Goal: Contribute content: Add original content to the website for others to see

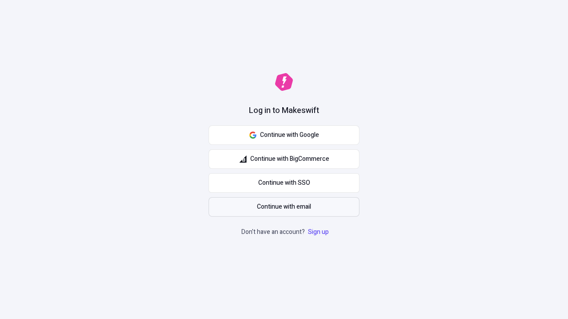
click at [284, 207] on span "Continue with email" at bounding box center [284, 207] width 54 height 10
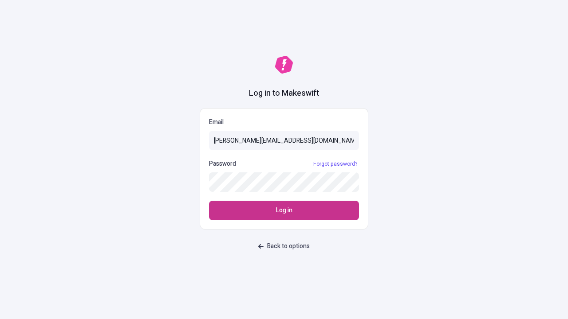
click at [284, 211] on span "Log in" at bounding box center [284, 211] width 16 height 10
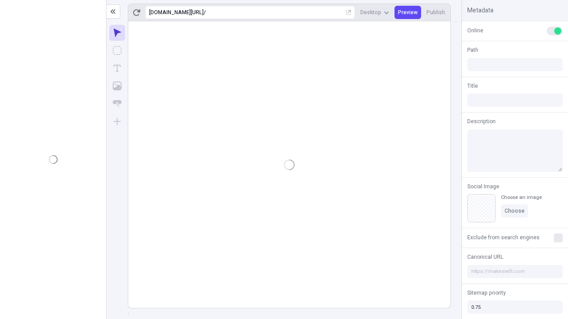
type input "/deep-link-soluta"
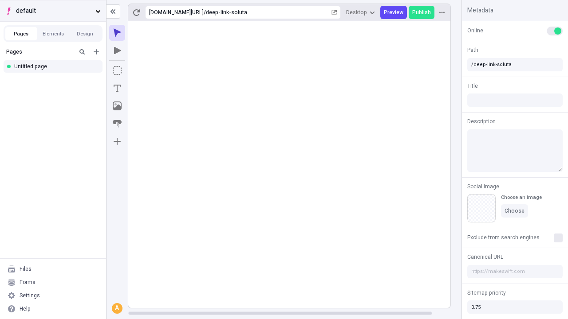
click at [53, 11] on span "default" at bounding box center [54, 11] width 76 height 10
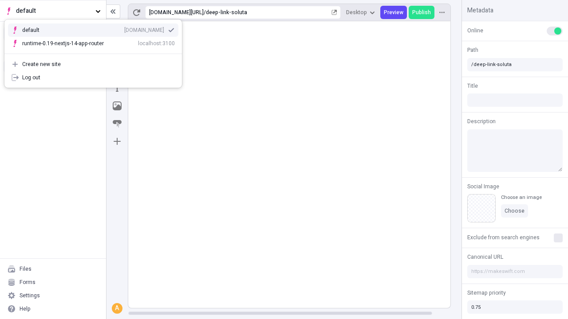
click at [124, 28] on div "qee9k4dy7d.staging.makeswift.site" at bounding box center [144, 30] width 40 height 7
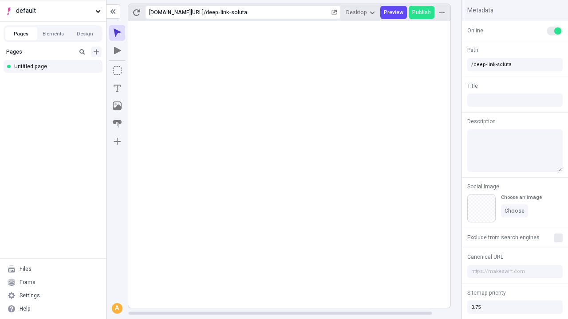
click at [96, 52] on icon "Add new" at bounding box center [96, 51] width 5 height 5
click at [55, 81] on div "Blank page" at bounding box center [55, 80] width 85 height 13
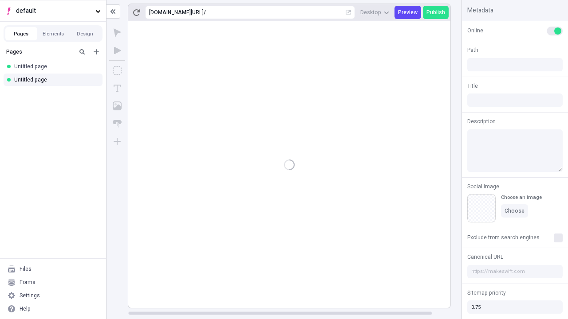
type input "/page"
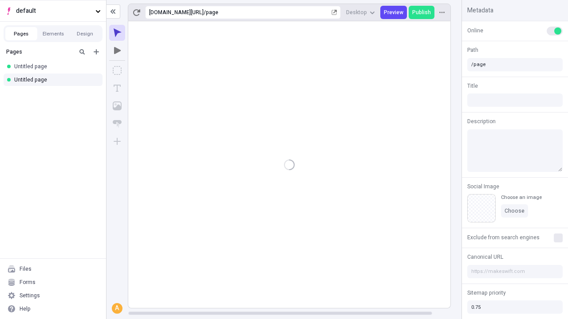
click at [117, 71] on icon "Box" at bounding box center [117, 70] width 9 height 9
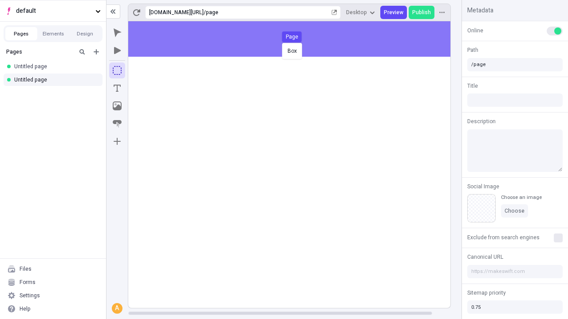
click at [298, 39] on div "Box Page" at bounding box center [284, 159] width 568 height 319
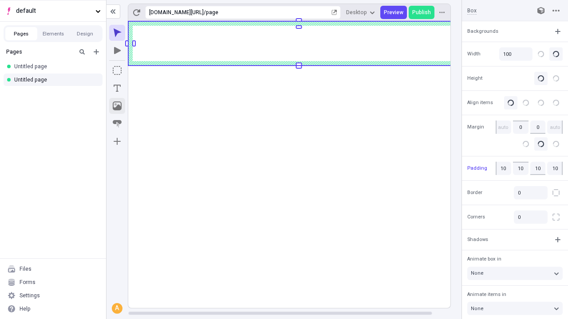
click at [117, 106] on icon "Image" at bounding box center [117, 106] width 9 height 9
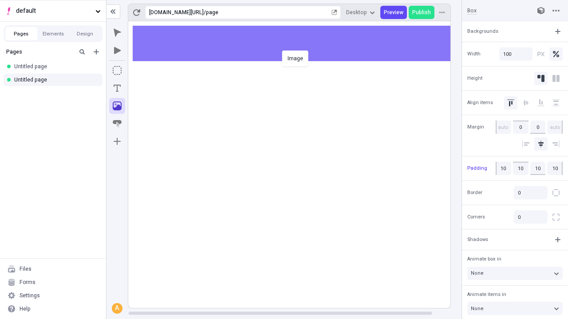
click at [298, 43] on div "Image" at bounding box center [284, 159] width 568 height 319
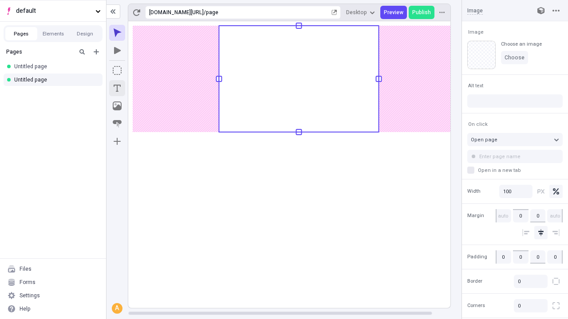
click at [117, 88] on icon "Text" at bounding box center [117, 88] width 7 height 7
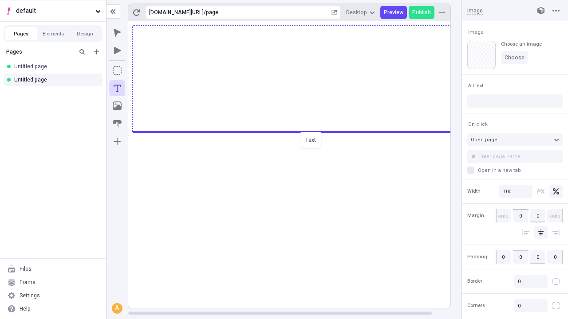
click at [298, 131] on div "Text" at bounding box center [284, 159] width 568 height 319
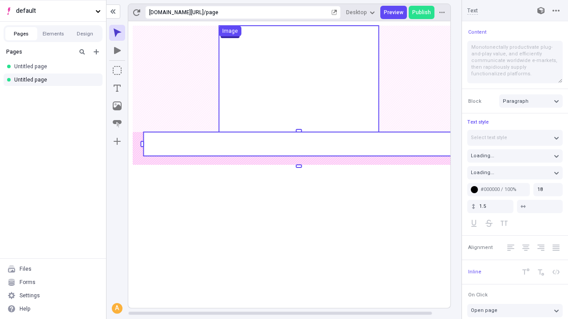
click at [298, 144] on rect at bounding box center [298, 144] width 310 height 24
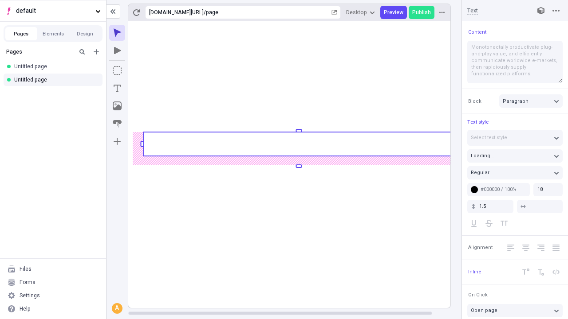
click at [298, 144] on rect at bounding box center [298, 144] width 310 height 24
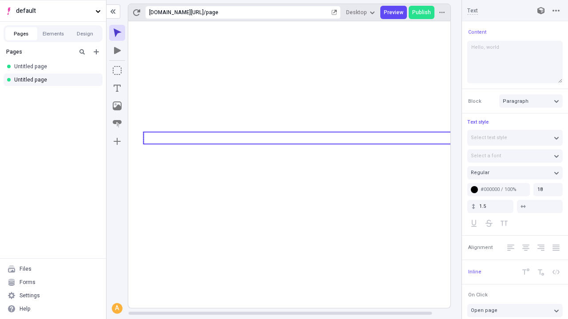
type textarea "Hello, world!"
click at [117, 106] on icon "Image" at bounding box center [117, 106] width 9 height 9
